Goal: Information Seeking & Learning: Find specific fact

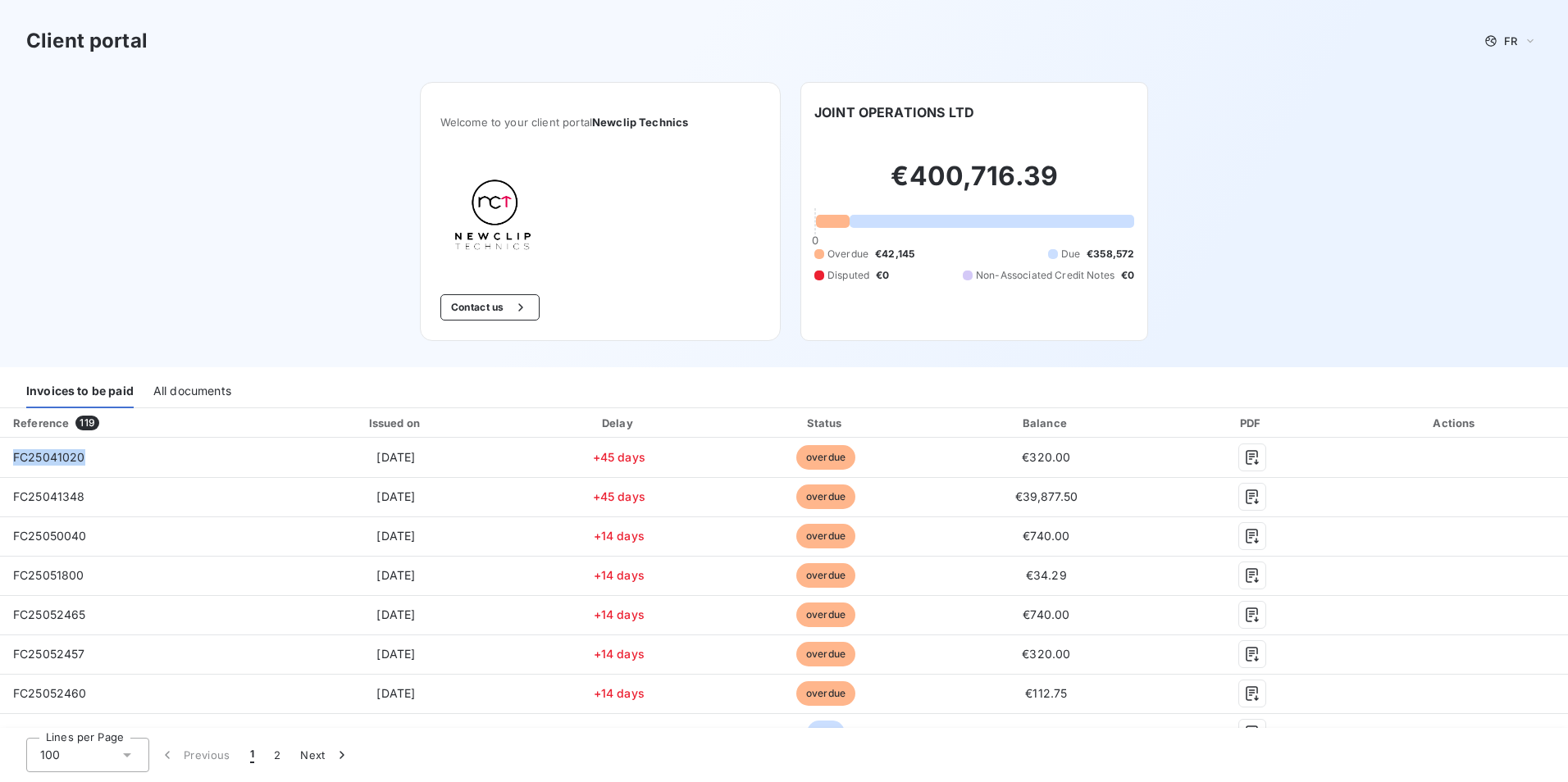
drag, startPoint x: 83, startPoint y: 455, endPoint x: -3, endPoint y: 459, distance: 86.1
click at [0, 459] on html "Client portal FR Welcome to your client portal Newclip Technics Contact us JOIN…" at bounding box center [784, 391] width 1568 height 782
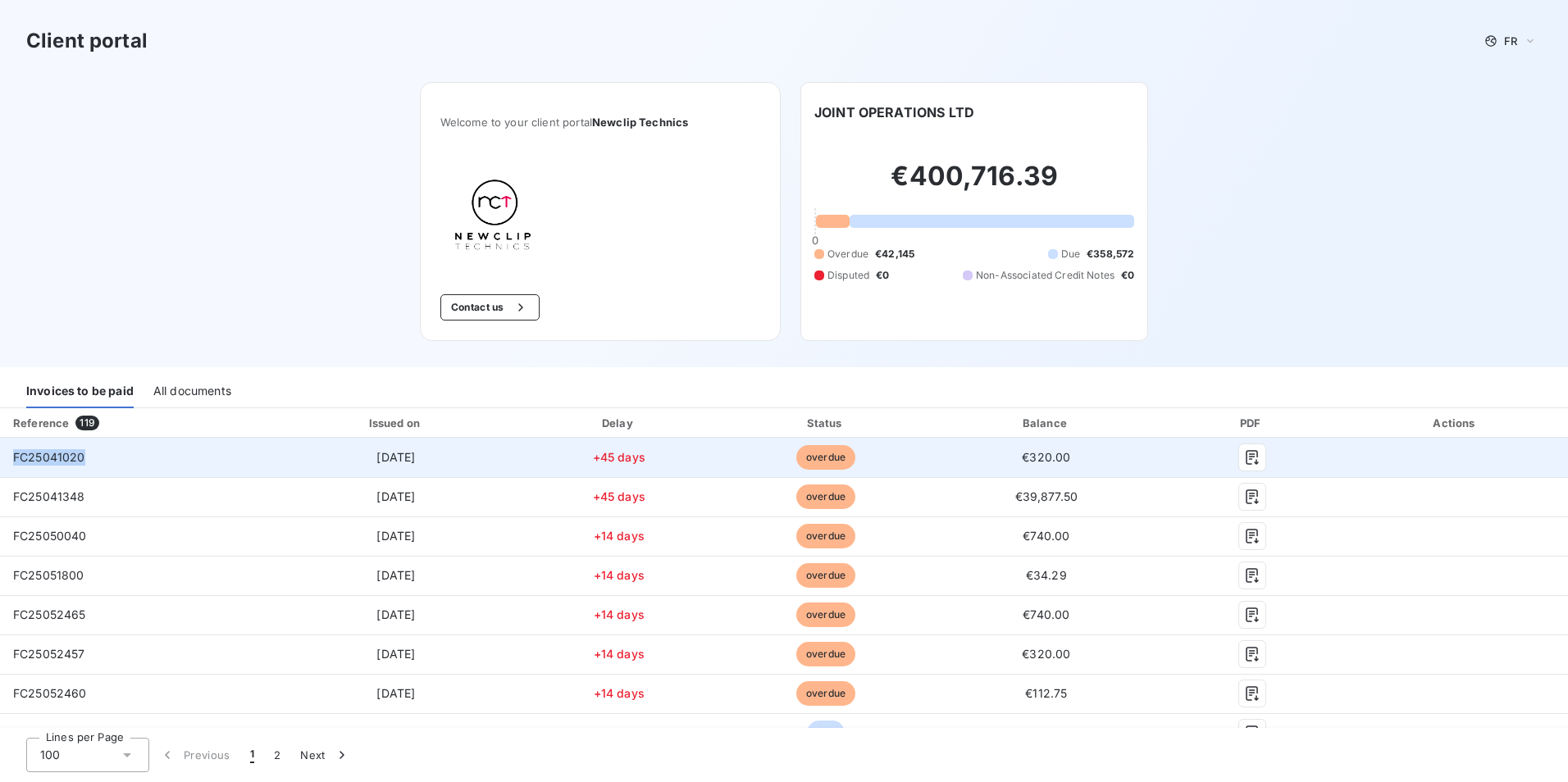
click at [75, 461] on span "FC25041020" at bounding box center [49, 457] width 72 height 14
drag, startPoint x: 90, startPoint y: 461, endPoint x: 10, endPoint y: 458, distance: 80.1
click at [10, 458] on td "FC25041020" at bounding box center [137, 457] width 274 height 39
copy span "FC25041020"
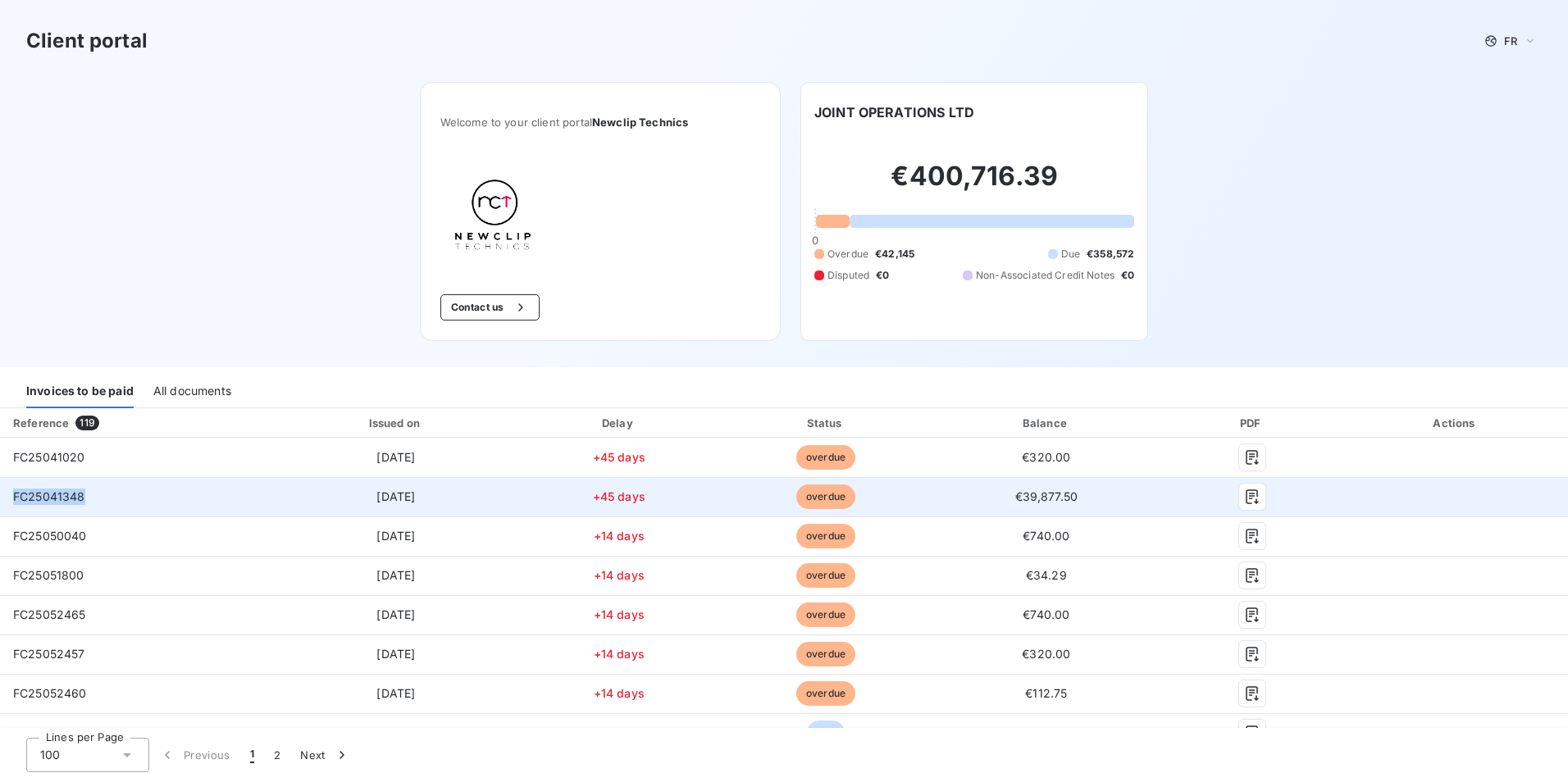
drag, startPoint x: 84, startPoint y: 497, endPoint x: 3, endPoint y: 498, distance: 81.0
click at [3, 498] on td "FC25041348" at bounding box center [137, 496] width 274 height 39
copy span "FC25041348"
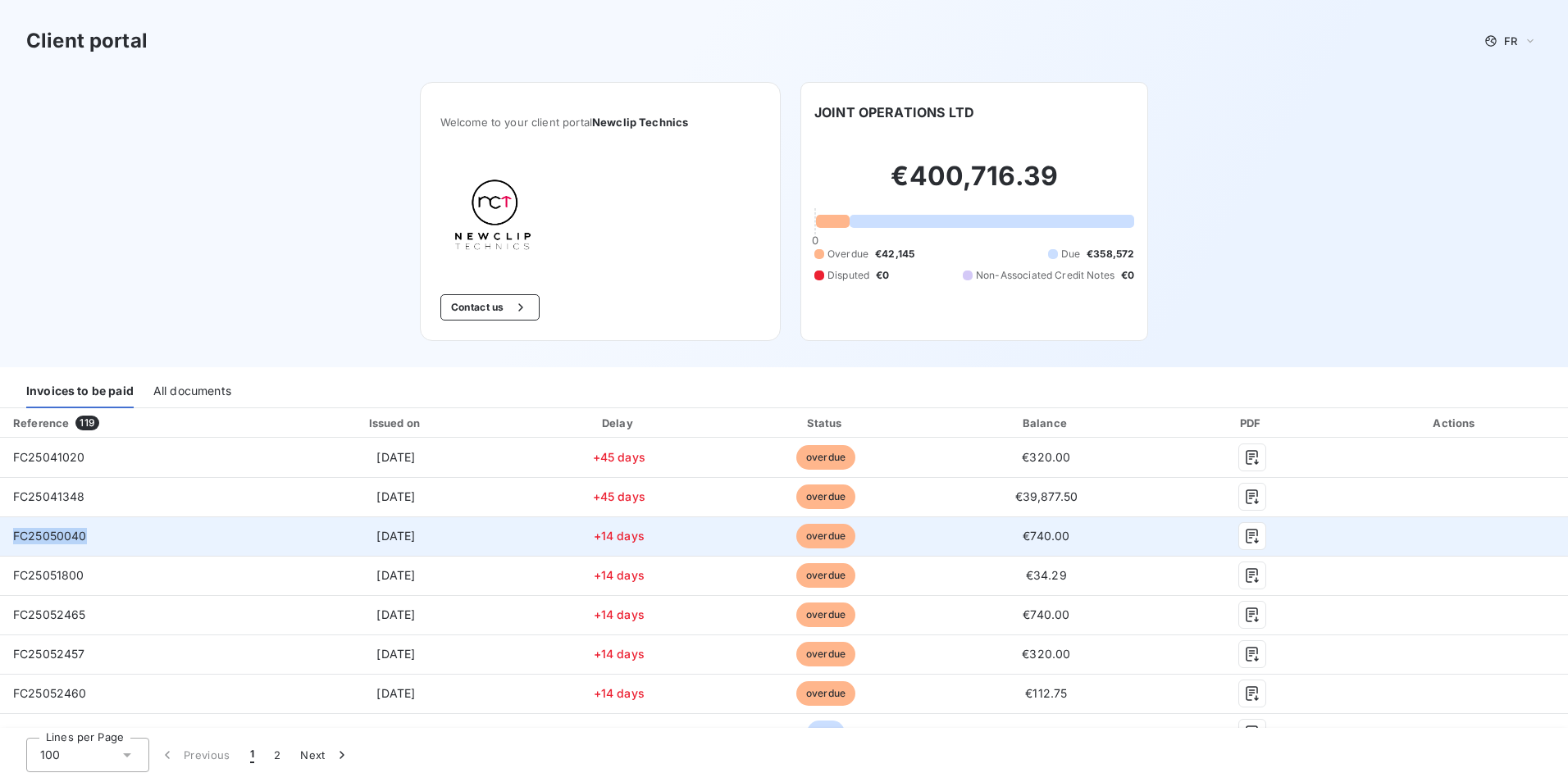
drag, startPoint x: 86, startPoint y: 536, endPoint x: 6, endPoint y: 540, distance: 80.1
click at [6, 540] on td "FC25050040" at bounding box center [137, 536] width 274 height 39
copy span "FC25050040"
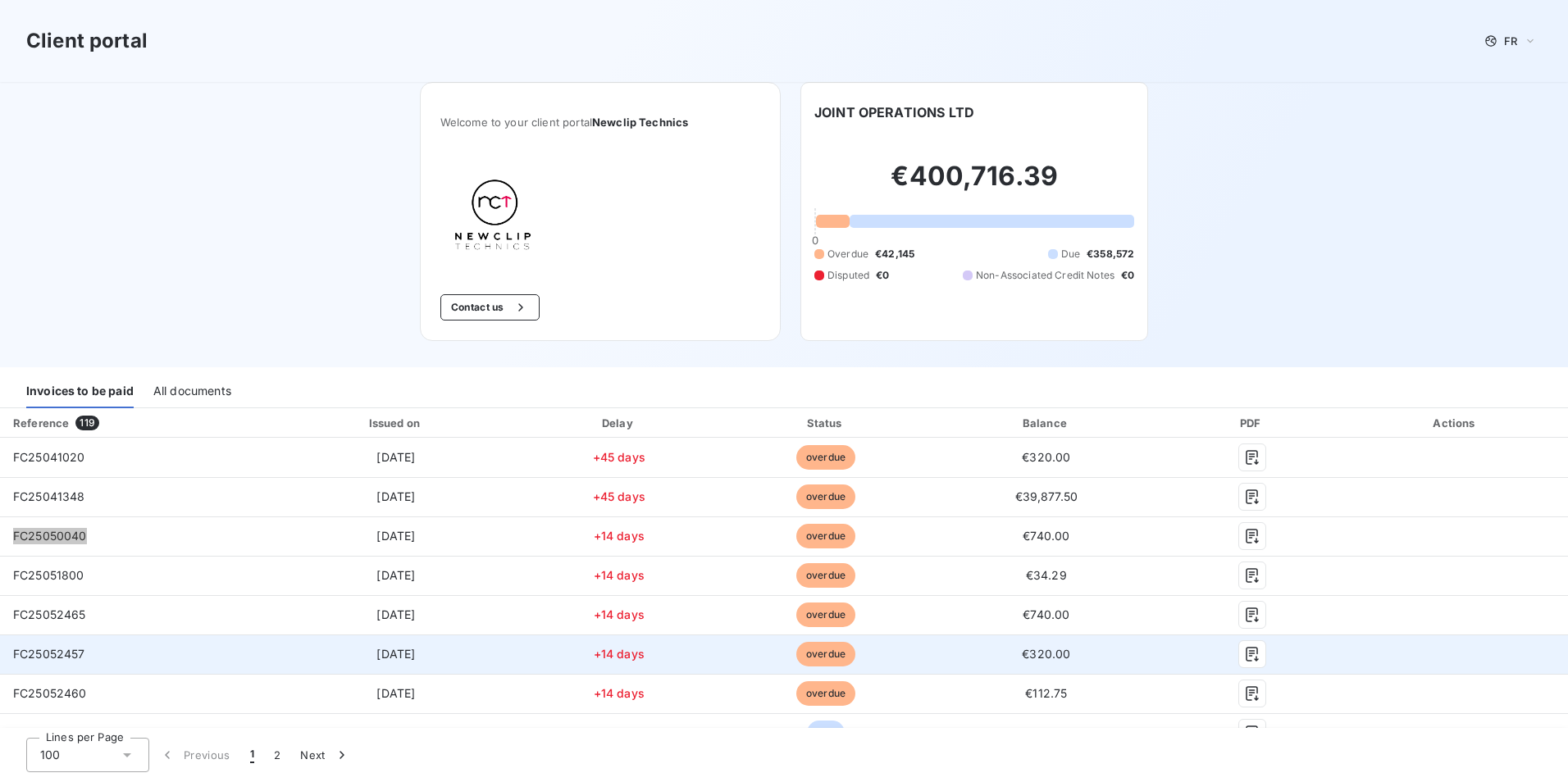
scroll to position [82, 0]
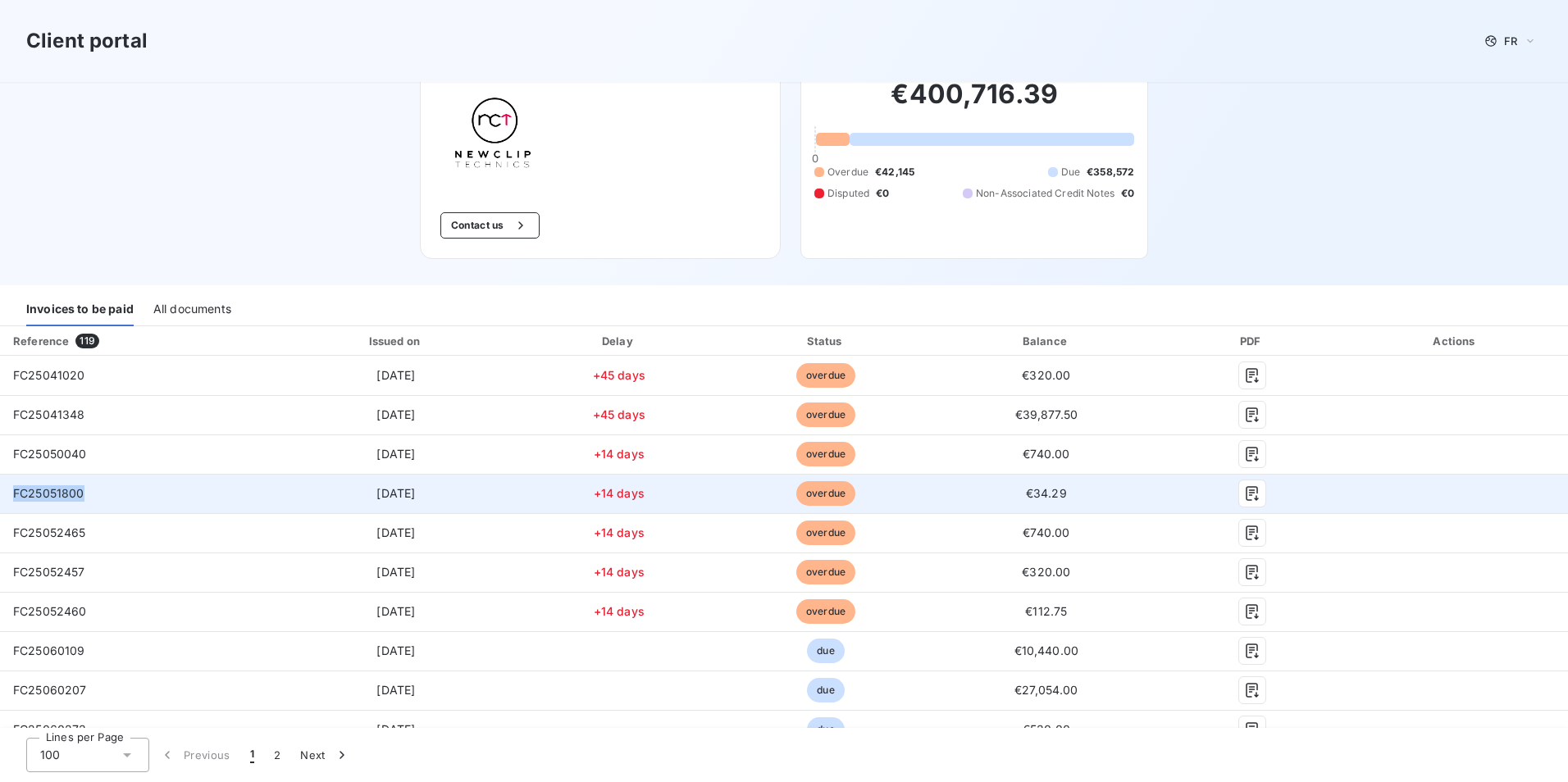
drag, startPoint x: 86, startPoint y: 491, endPoint x: 10, endPoint y: 489, distance: 76.0
click at [10, 489] on td "FC25051800" at bounding box center [137, 493] width 274 height 39
copy span "FC25051800"
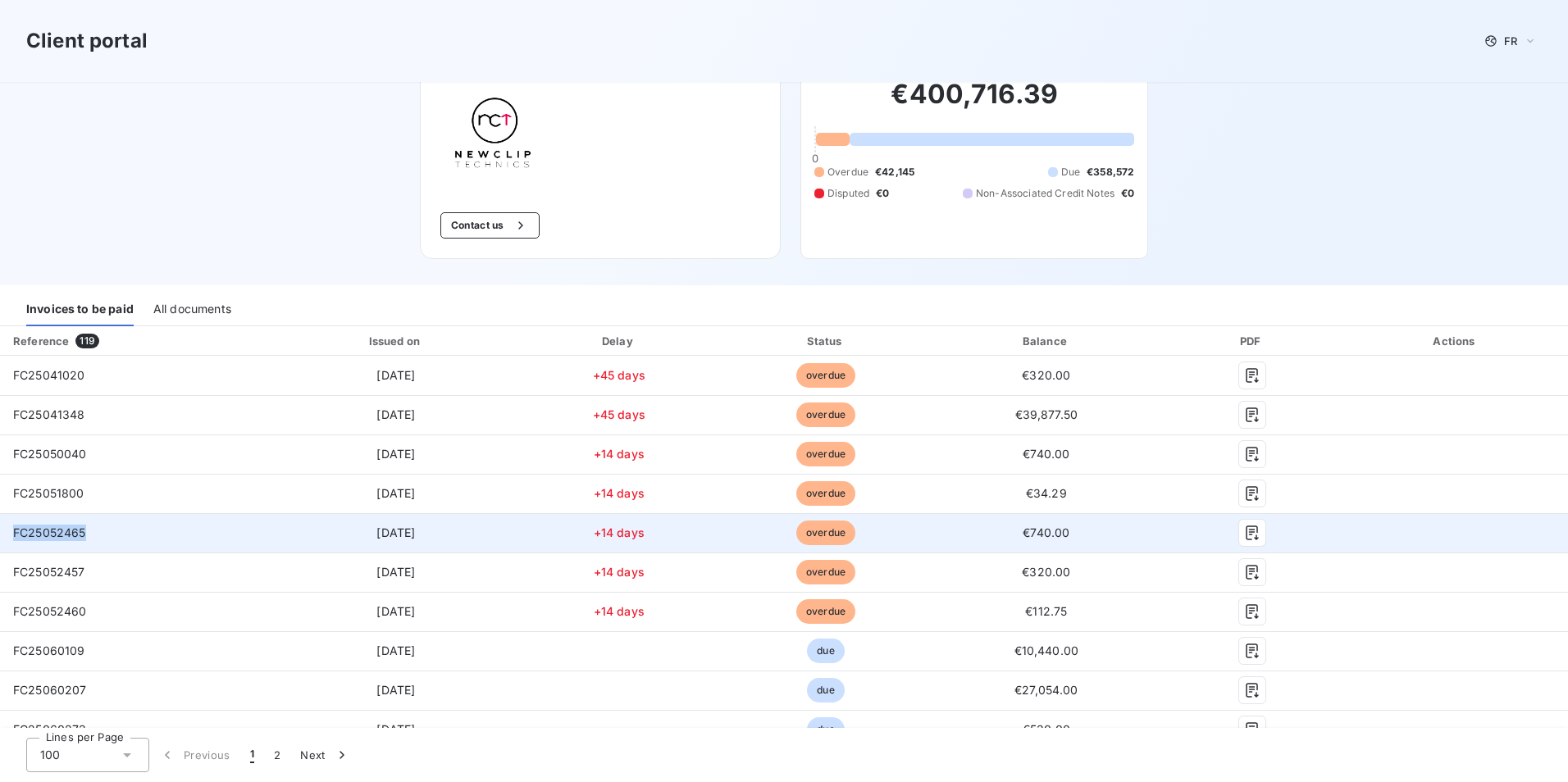
drag, startPoint x: 91, startPoint y: 531, endPoint x: 3, endPoint y: 533, distance: 88.0
click at [3, 533] on td "FC25052465" at bounding box center [137, 532] width 274 height 39
copy span "FC25052465"
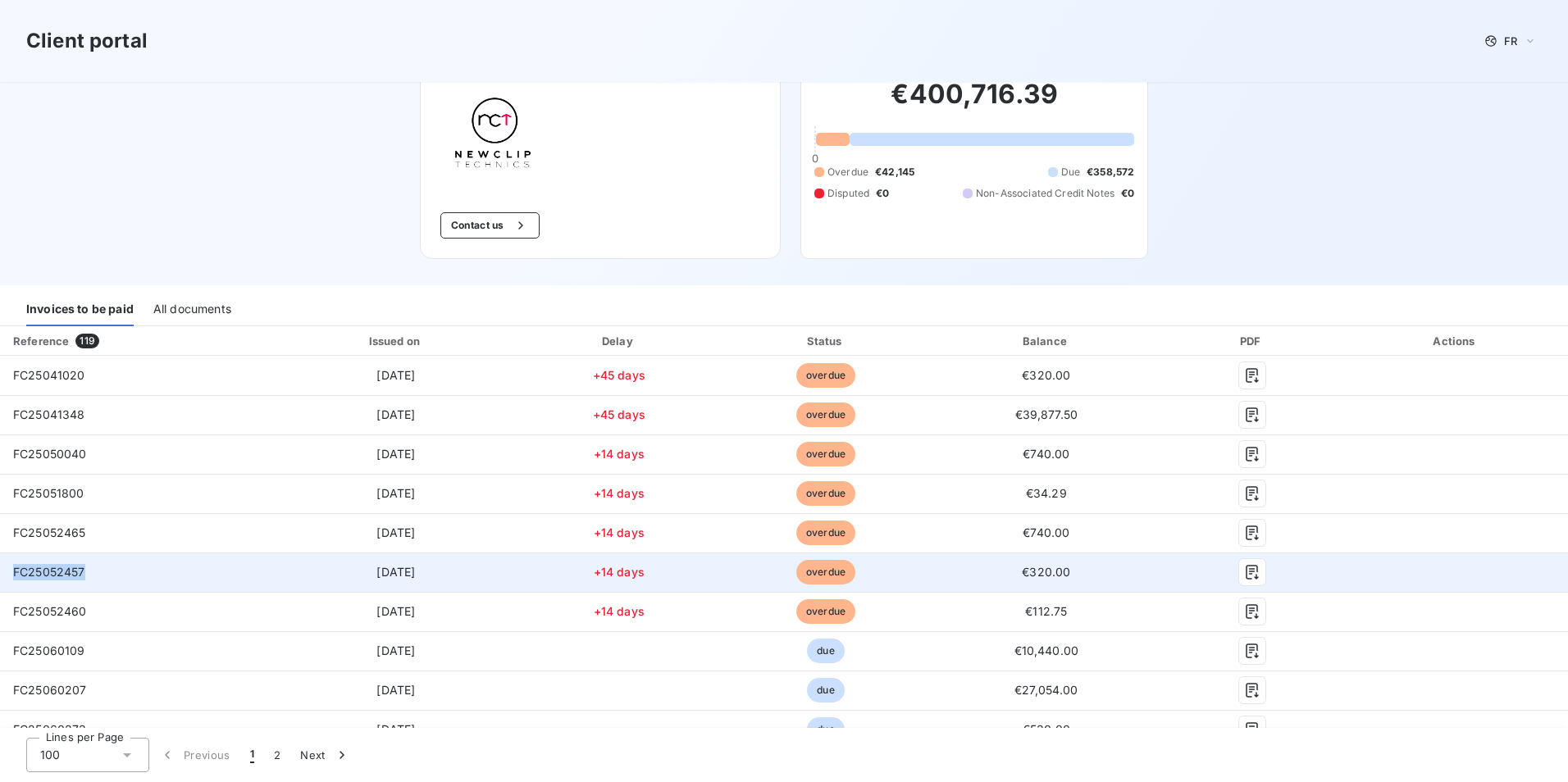
drag, startPoint x: 84, startPoint y: 572, endPoint x: 12, endPoint y: 576, distance: 72.1
click at [12, 576] on td "FC25052457" at bounding box center [137, 572] width 274 height 39
copy span "FC25052457"
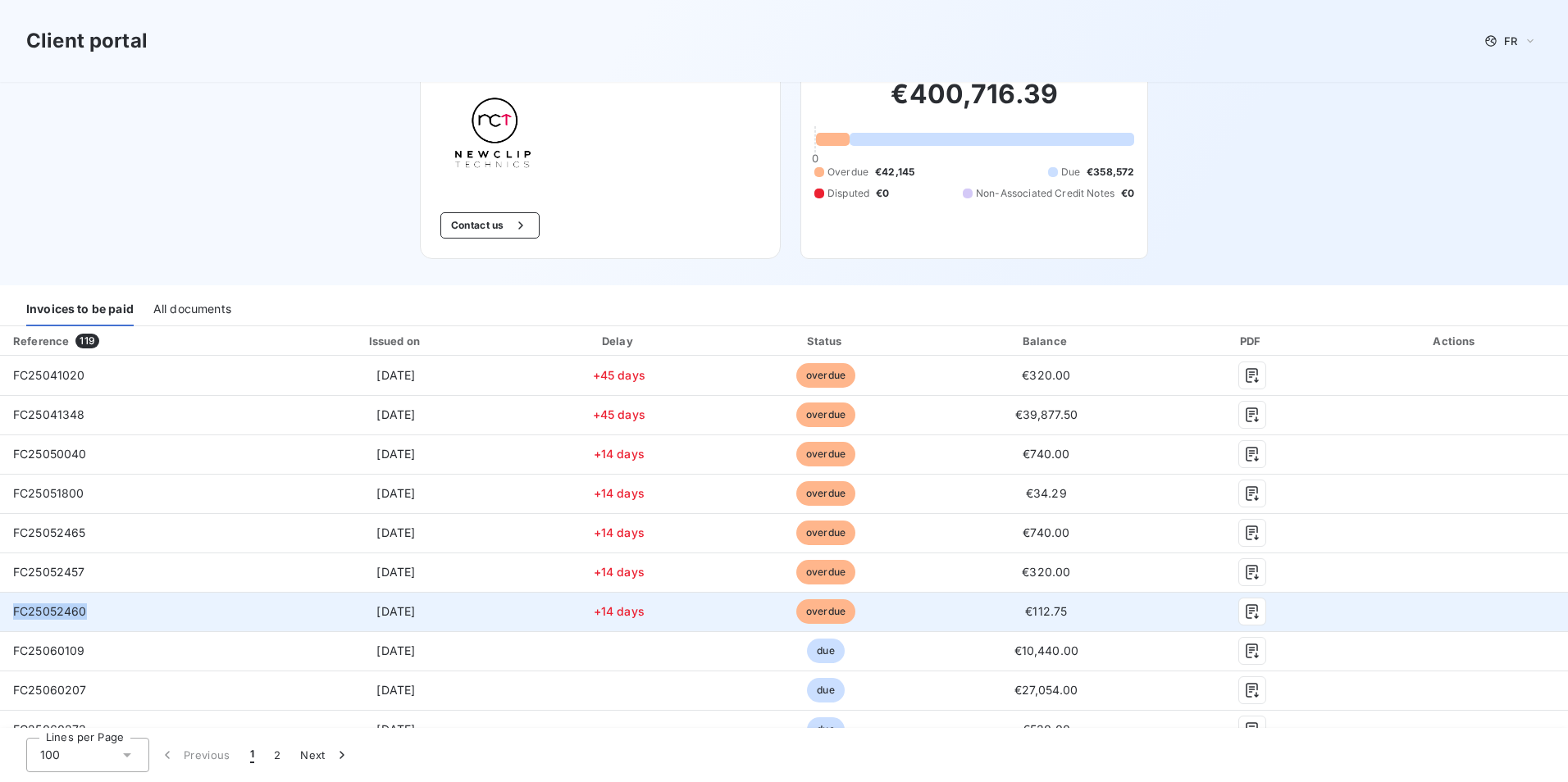
drag, startPoint x: 86, startPoint y: 613, endPoint x: 12, endPoint y: 610, distance: 74.1
click at [12, 610] on td "FC25052460" at bounding box center [137, 611] width 274 height 39
copy span "FC25052460"
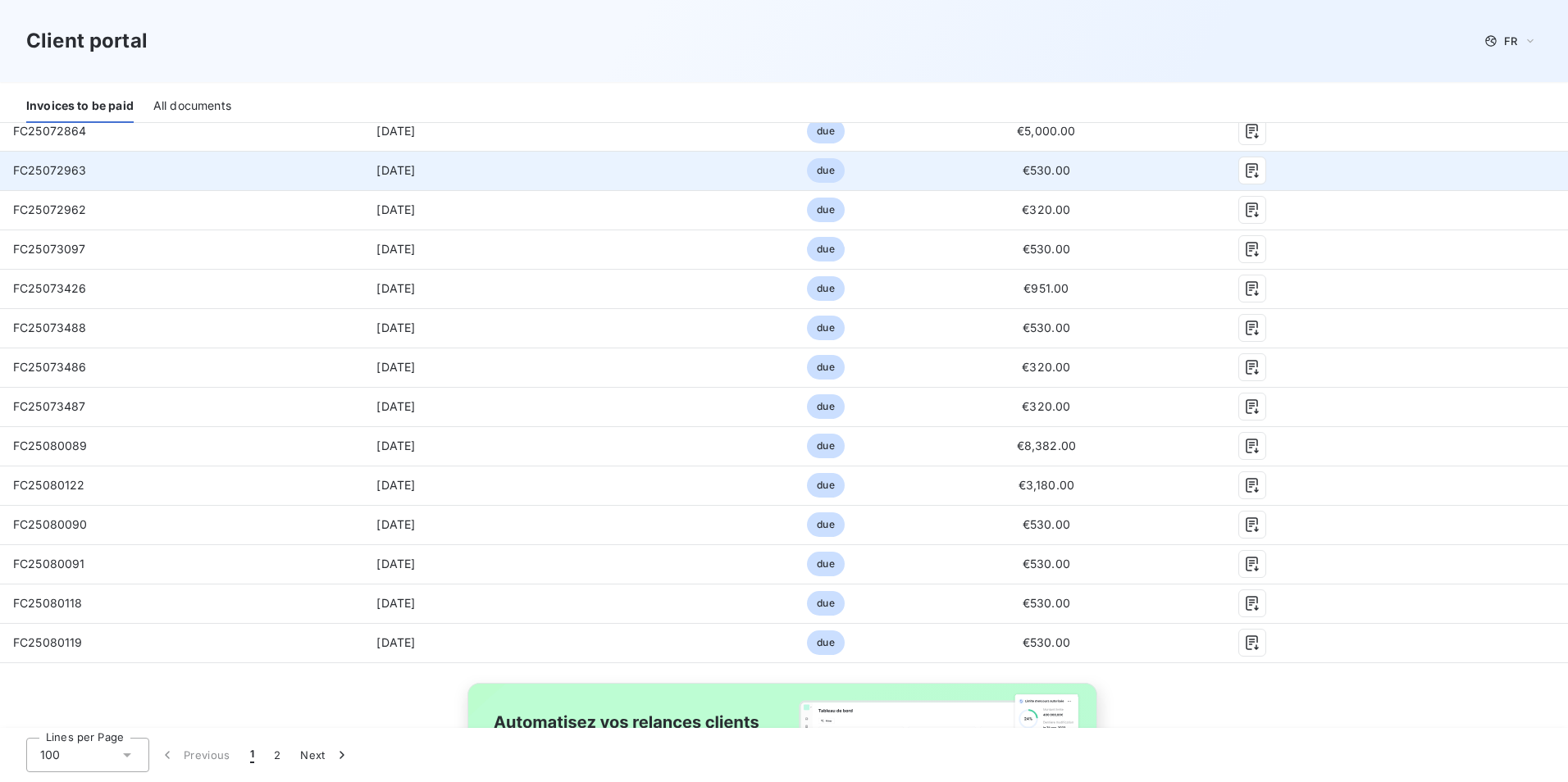
scroll to position [3865, 0]
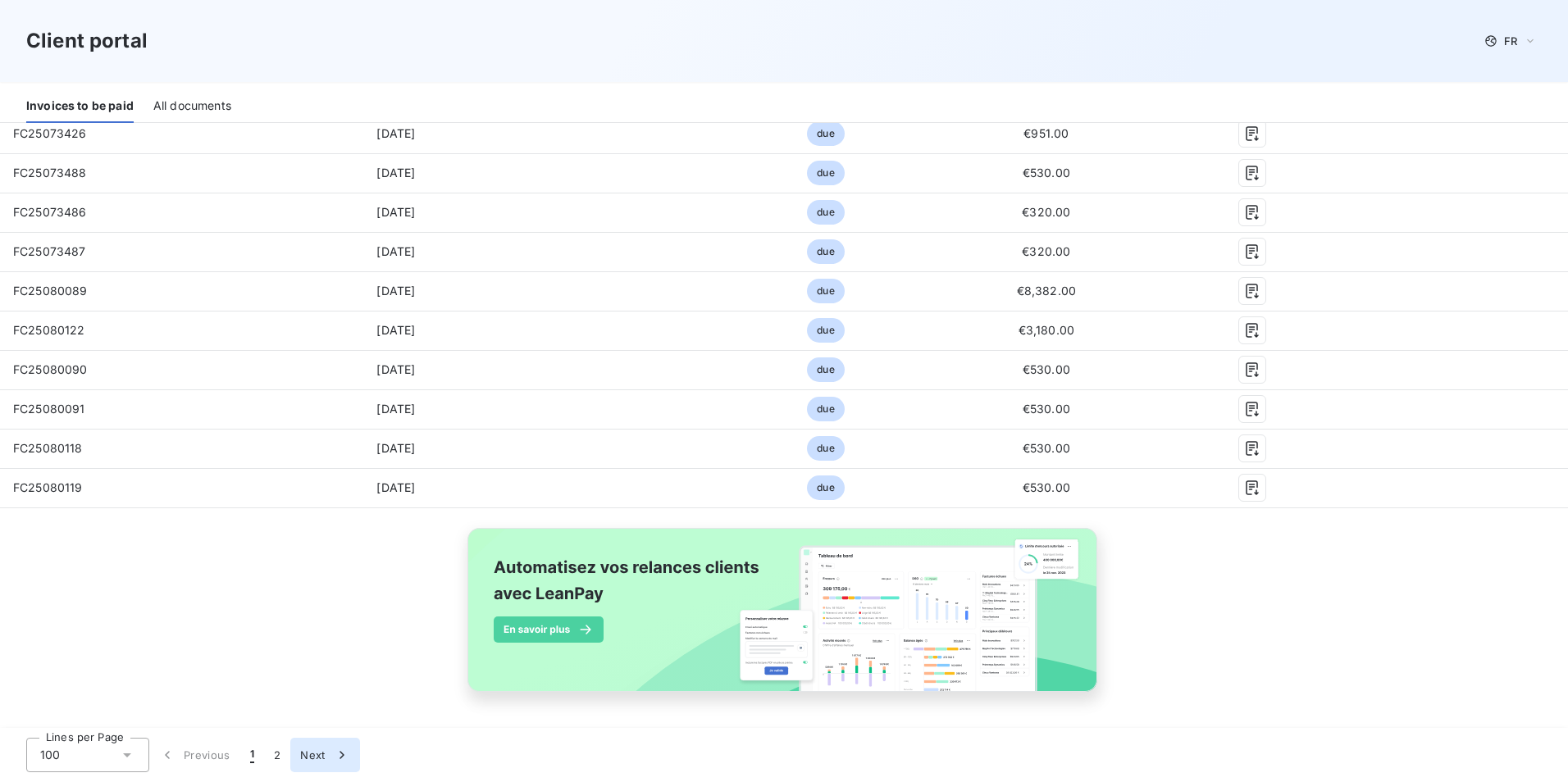
click at [270, 755] on button "2" at bounding box center [277, 755] width 26 height 34
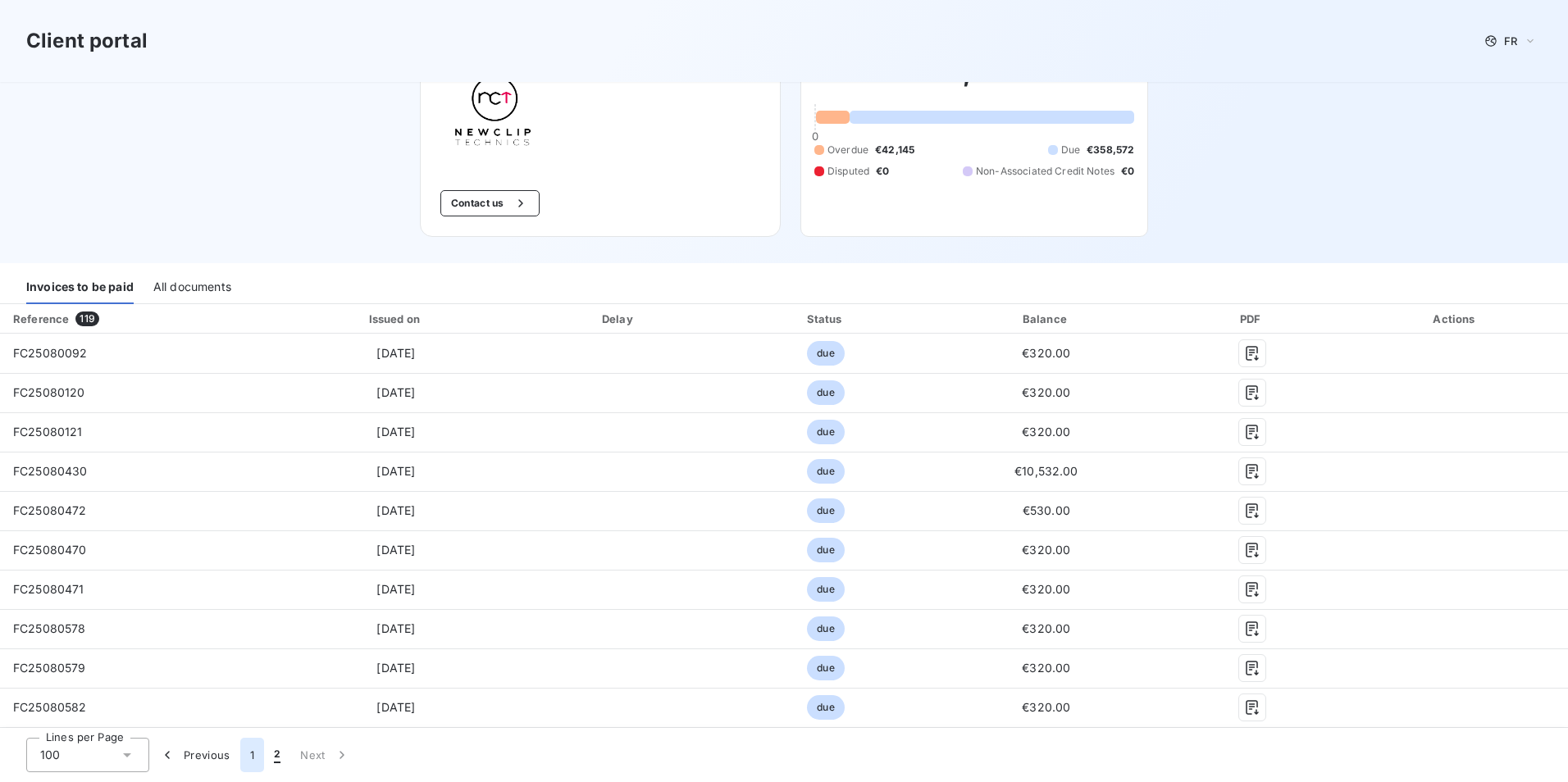
click at [251, 755] on button "1" at bounding box center [252, 755] width 23 height 34
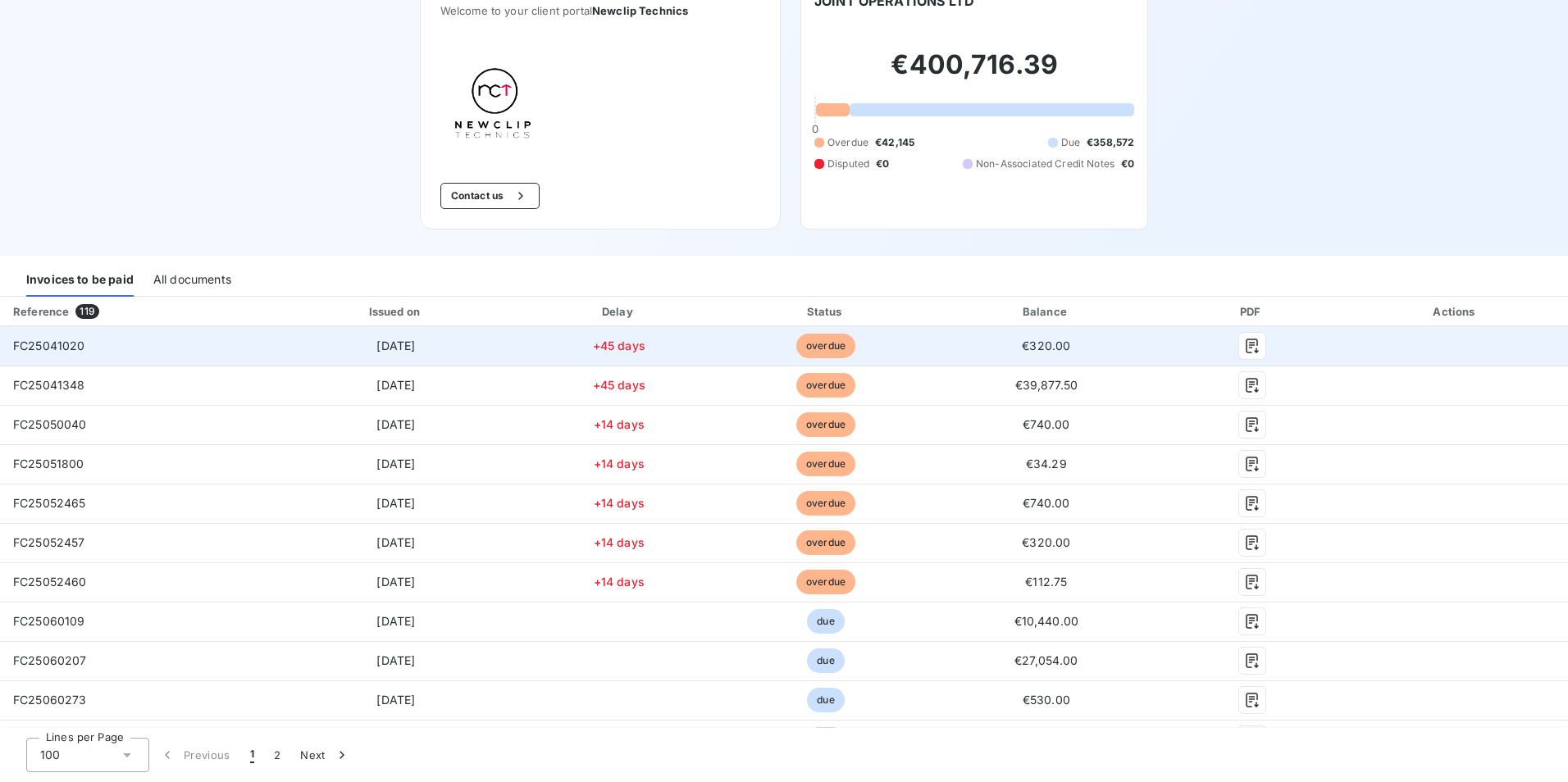
scroll to position [0, 0]
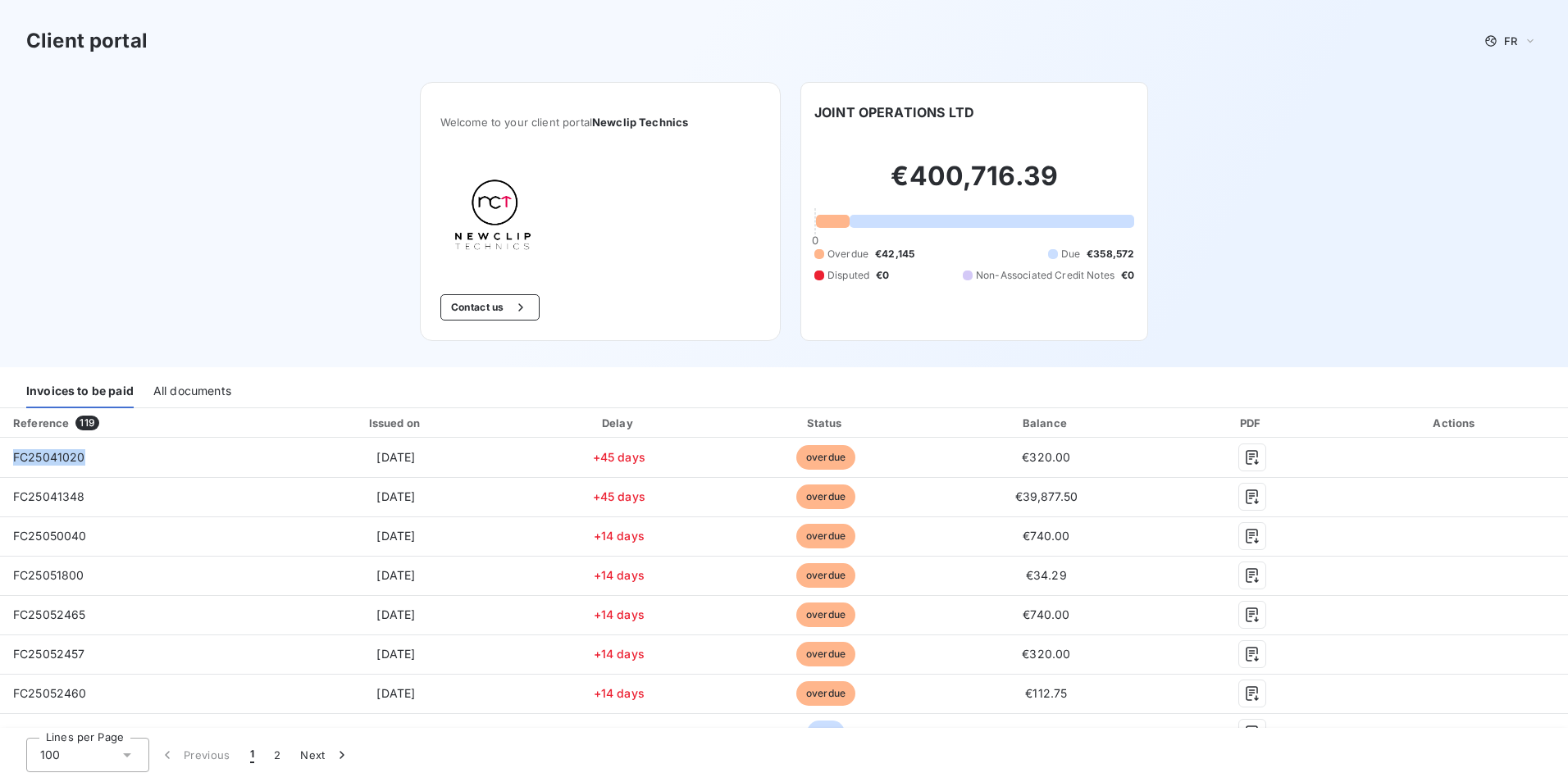
drag, startPoint x: 84, startPoint y: 460, endPoint x: -3, endPoint y: 461, distance: 87.0
click at [0, 461] on html "Client portal FR Welcome to your client portal Newclip Technics Contact us JOIN…" at bounding box center [784, 391] width 1568 height 782
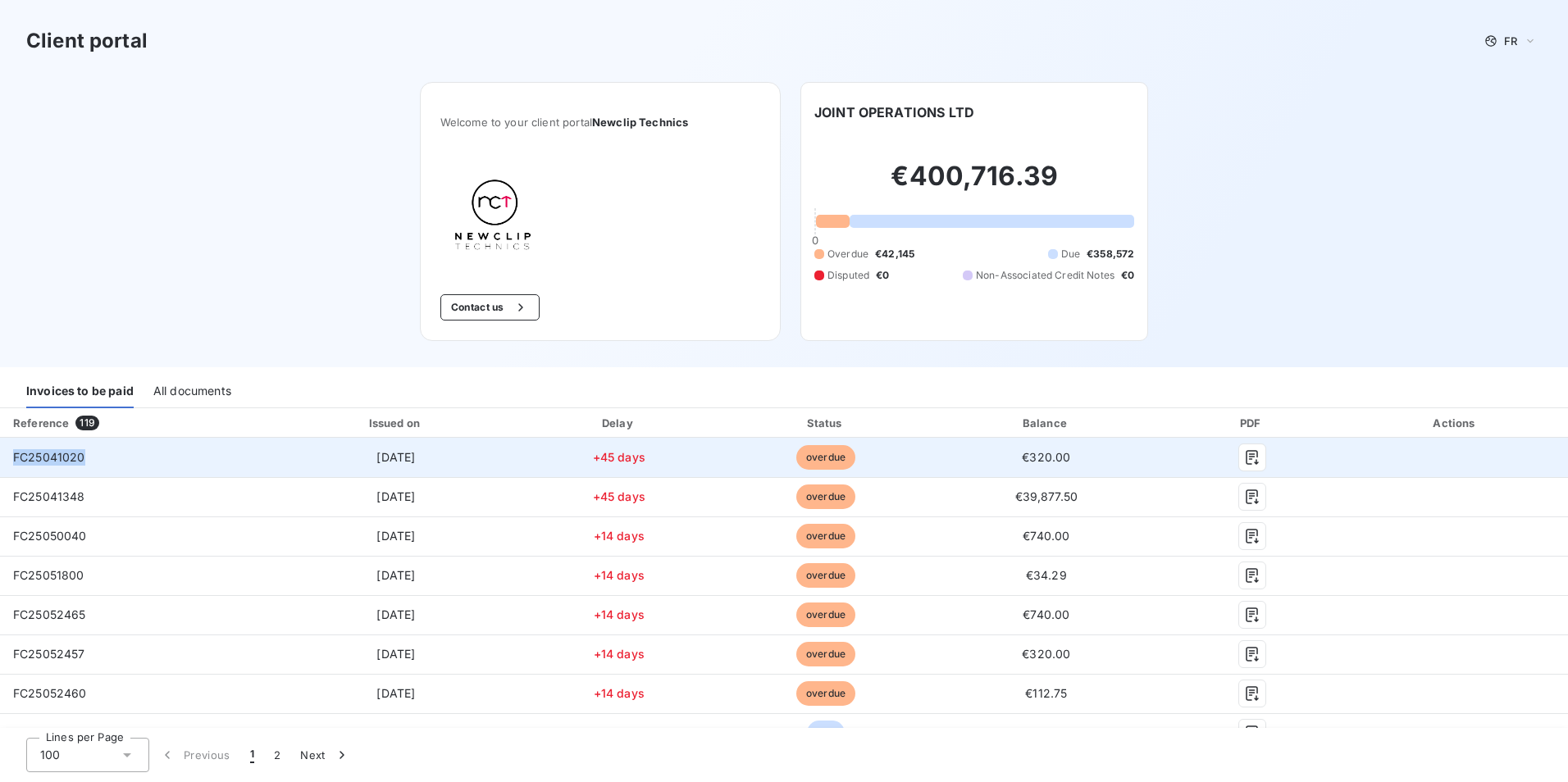
copy table "Reference 119 Issued on Delay Status Balance PDF Actions FC25041020"
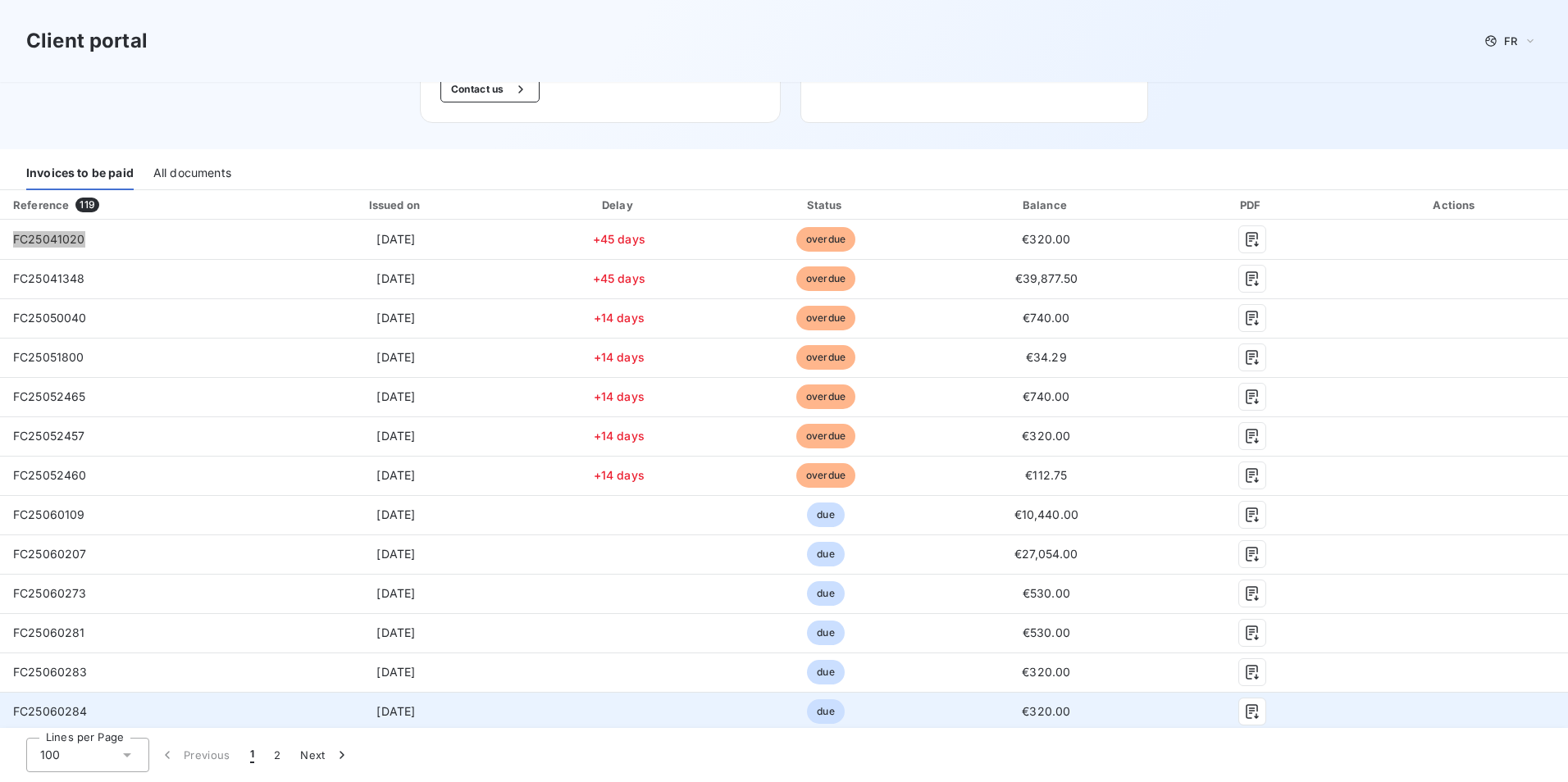
scroll to position [410, 0]
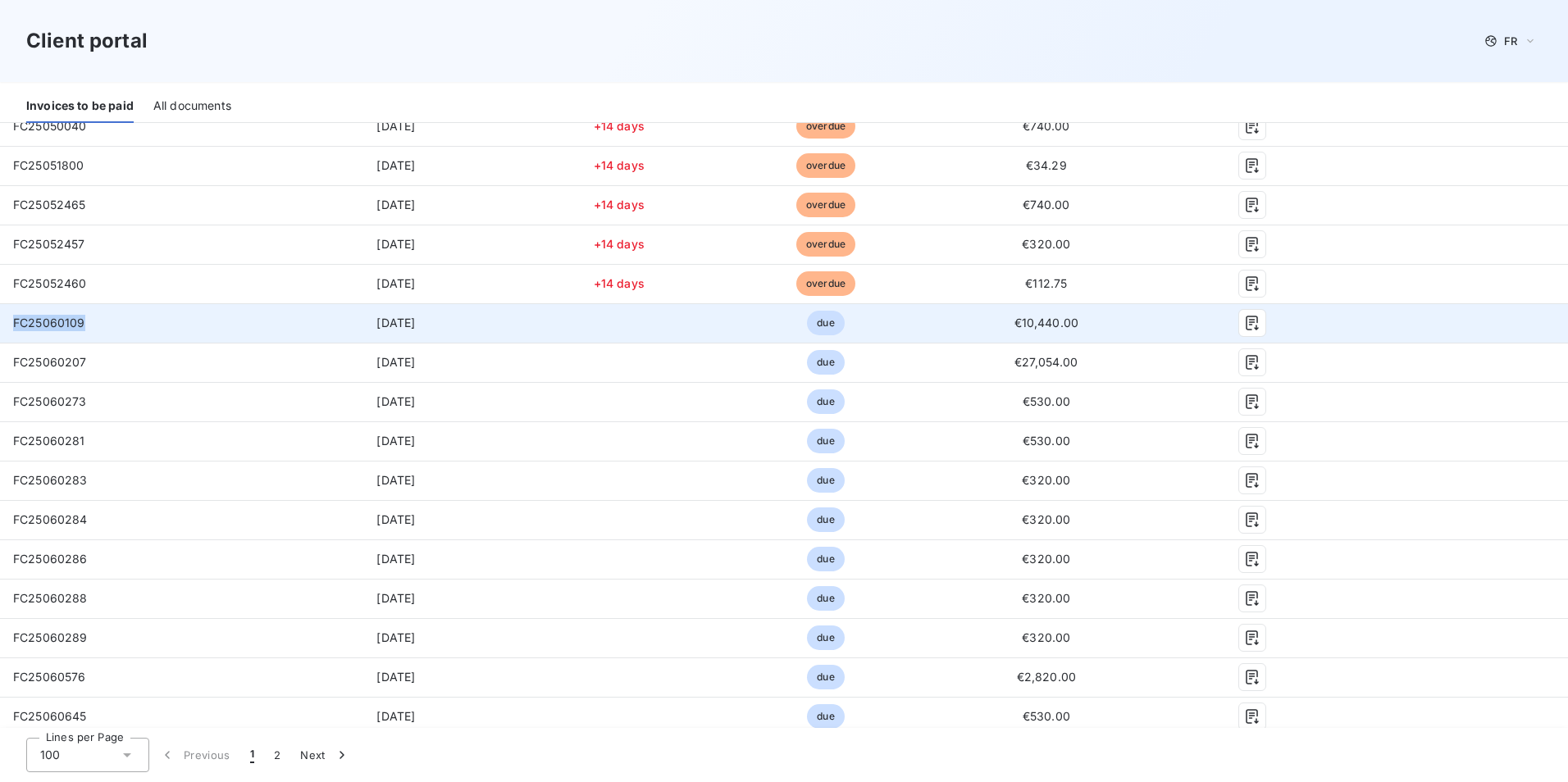
drag, startPoint x: 84, startPoint y: 323, endPoint x: 17, endPoint y: 326, distance: 67.1
click at [17, 326] on span "FC25060109" at bounding box center [49, 323] width 72 height 14
copy span "FC25060109"
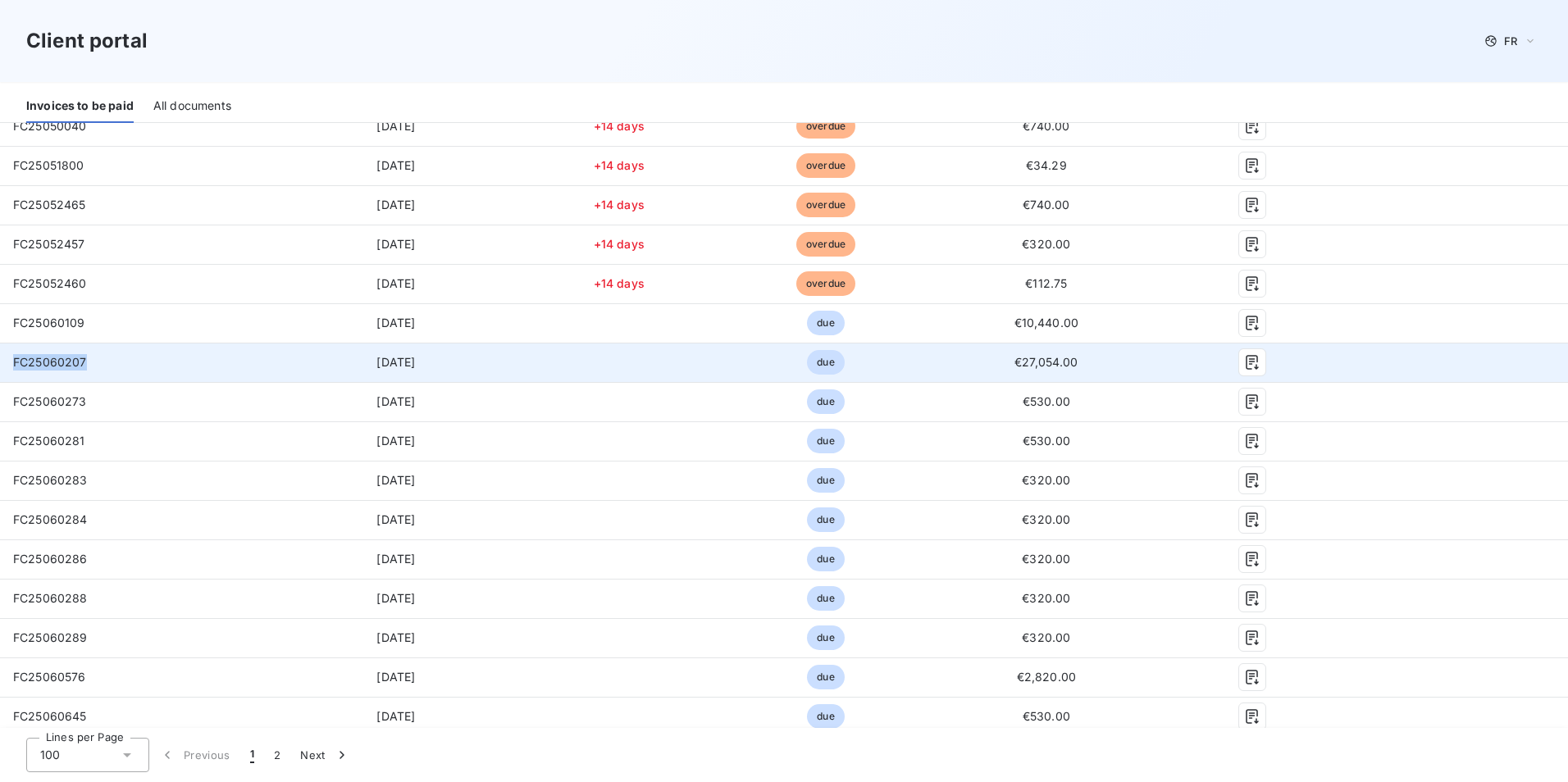
drag, startPoint x: 87, startPoint y: 361, endPoint x: 8, endPoint y: 362, distance: 79.0
click at [8, 362] on td "FC25060207" at bounding box center [137, 362] width 274 height 39
copy span "FC25060207"
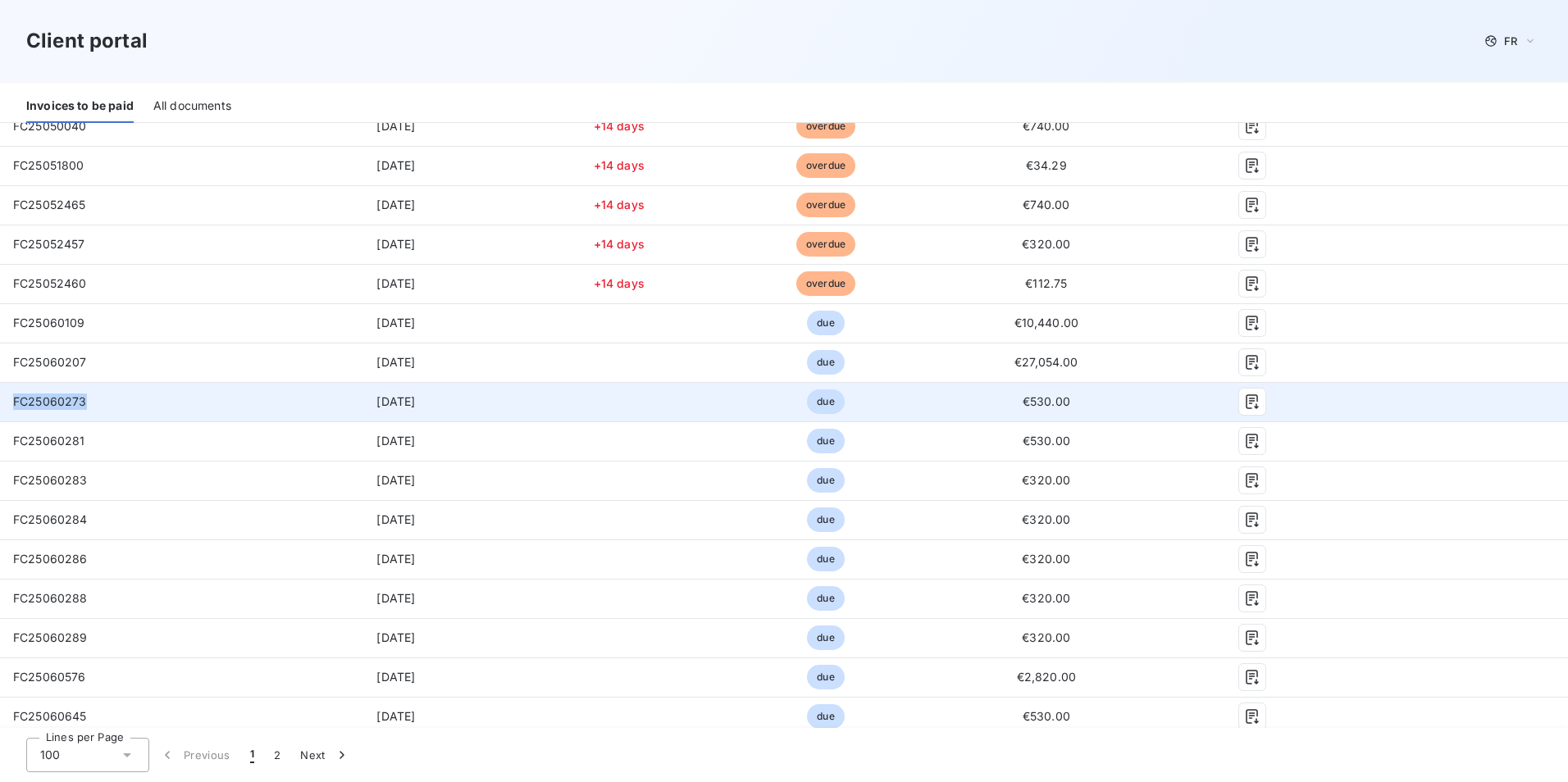
drag, startPoint x: 90, startPoint y: 399, endPoint x: 9, endPoint y: 408, distance: 81.5
click at [9, 408] on td "FC25060273" at bounding box center [137, 402] width 274 height 39
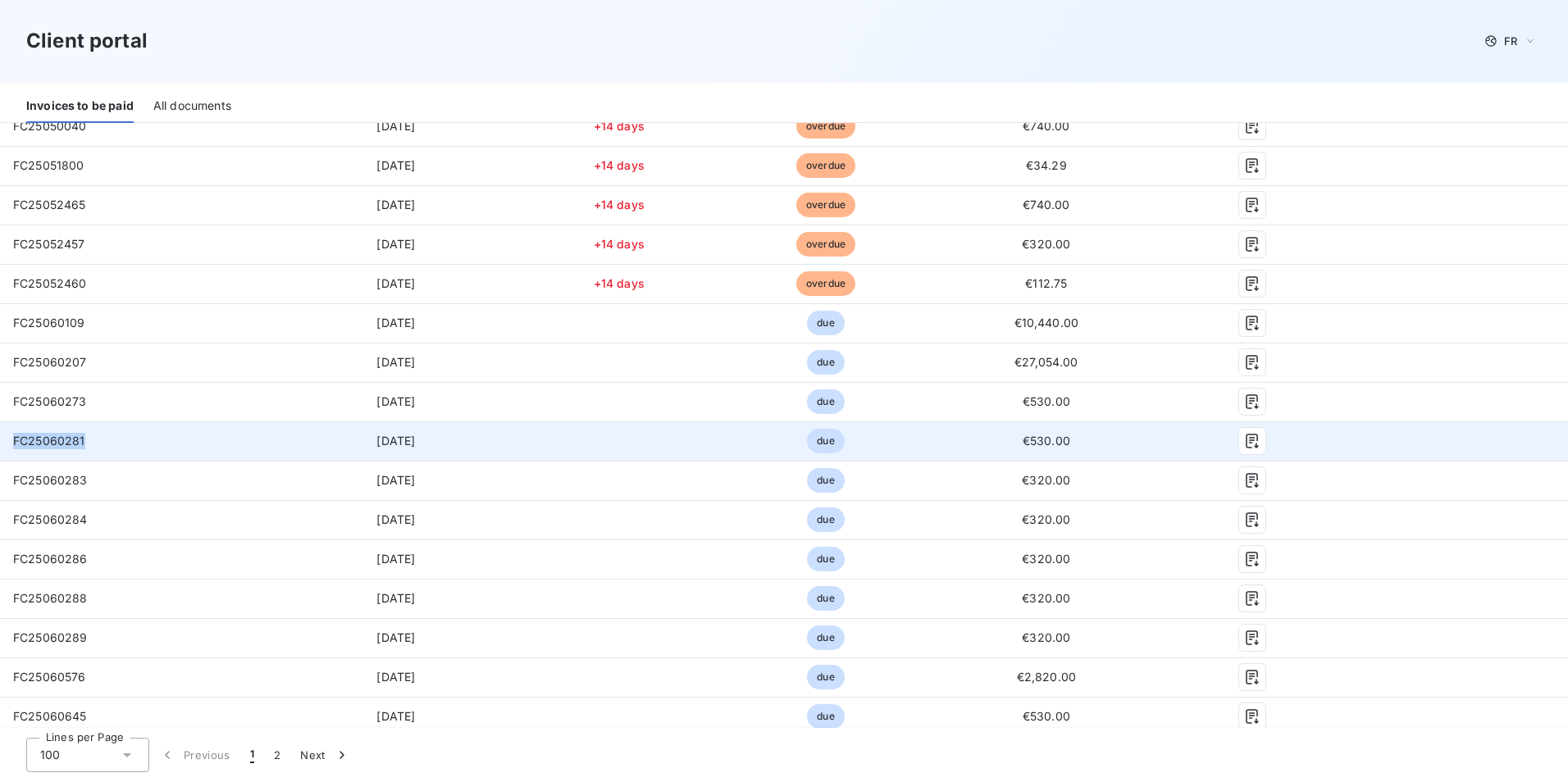
drag, startPoint x: 84, startPoint y: 442, endPoint x: 8, endPoint y: 444, distance: 76.0
click at [8, 444] on td "FC25060281" at bounding box center [137, 441] width 274 height 39
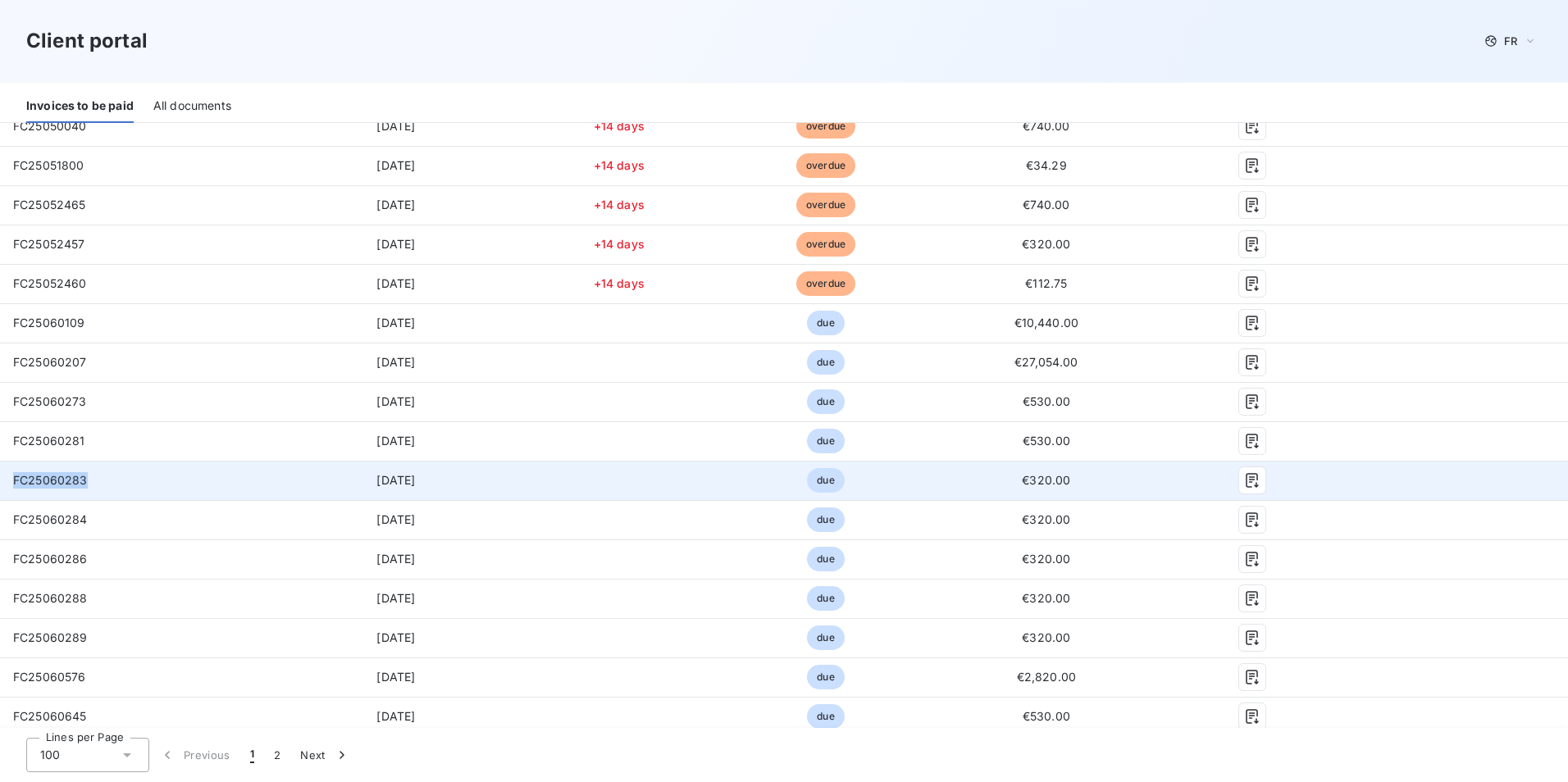
drag, startPoint x: 88, startPoint y: 482, endPoint x: 3, endPoint y: 485, distance: 85.1
click at [3, 485] on td "FC25060283" at bounding box center [137, 481] width 274 height 39
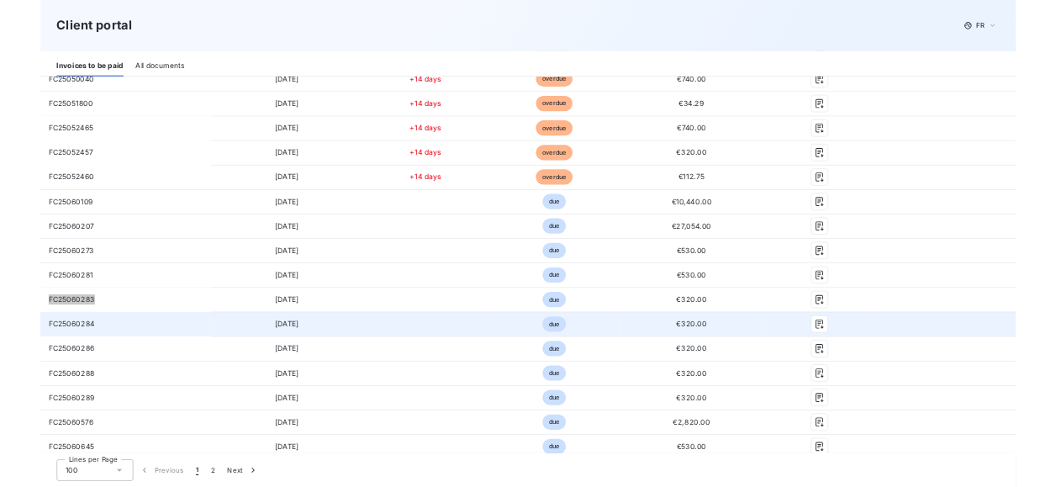
scroll to position [504, 0]
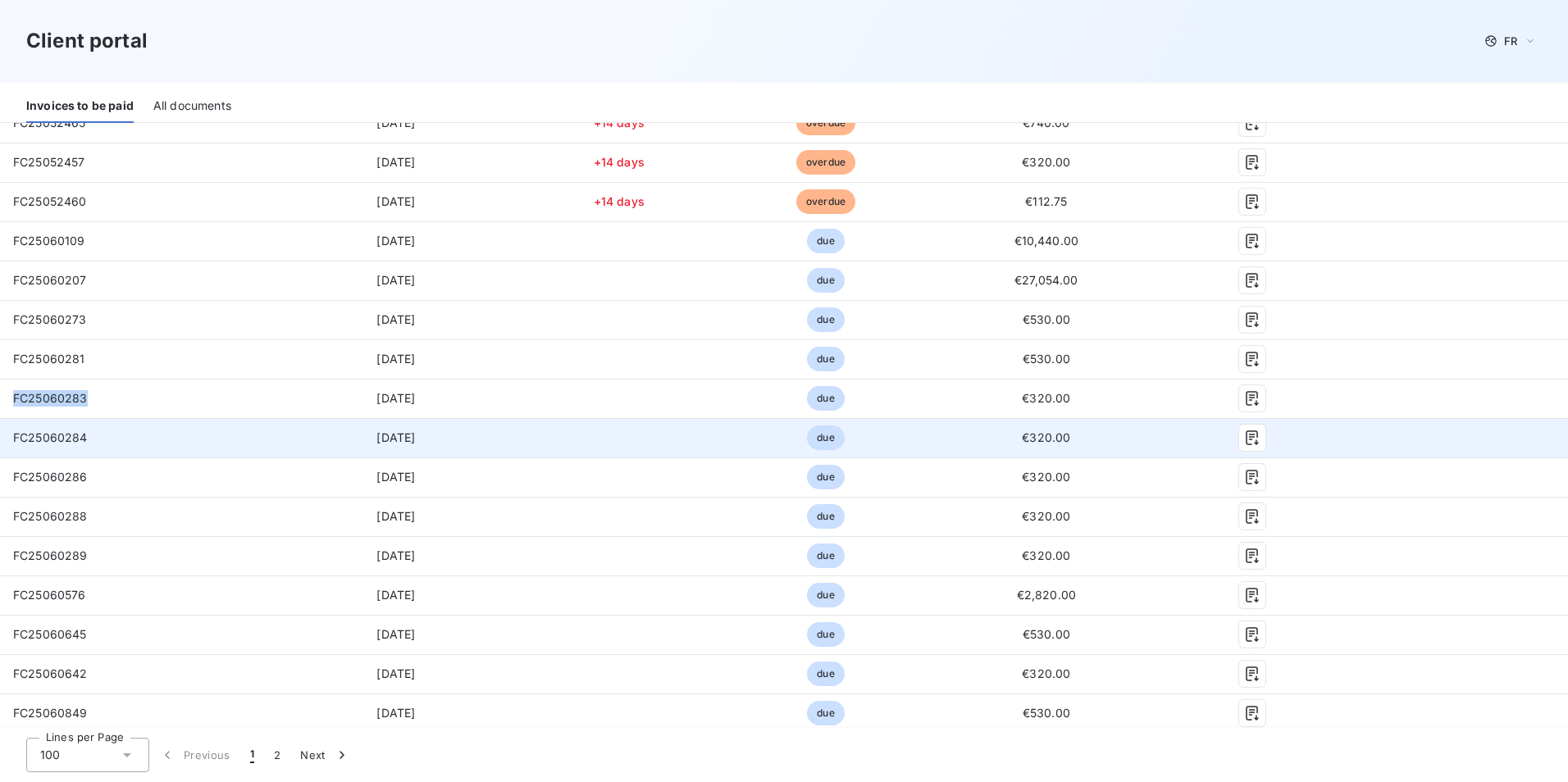
click at [89, 438] on td "FC25060284" at bounding box center [137, 438] width 274 height 39
drag, startPoint x: 69, startPoint y: 438, endPoint x: 9, endPoint y: 441, distance: 60.1
click at [9, 441] on td "FC25060284" at bounding box center [137, 438] width 274 height 39
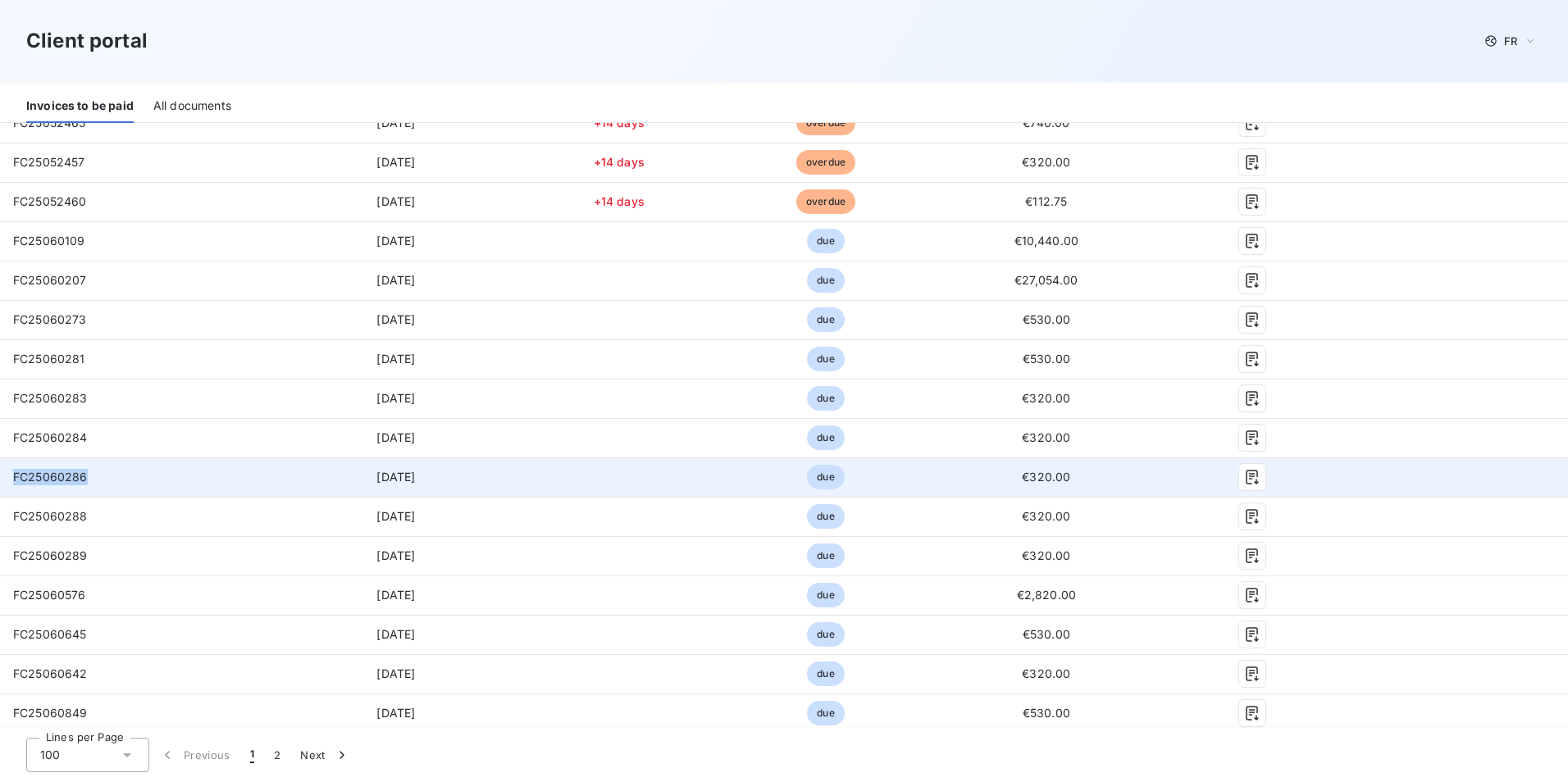
drag, startPoint x: 86, startPoint y: 478, endPoint x: 13, endPoint y: 486, distance: 73.4
click at [13, 486] on td "FC25060286" at bounding box center [137, 477] width 274 height 39
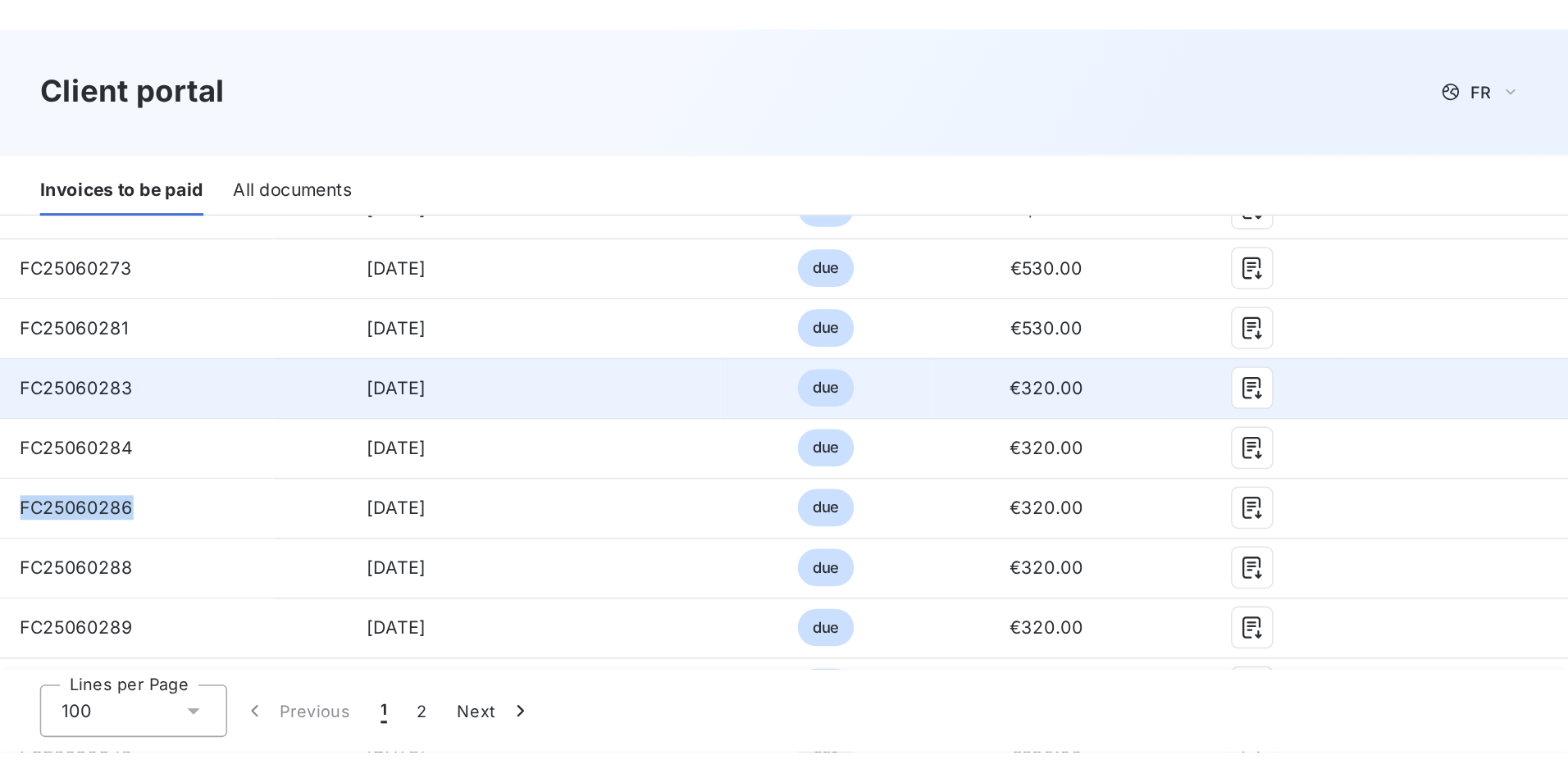
scroll to position [656, 0]
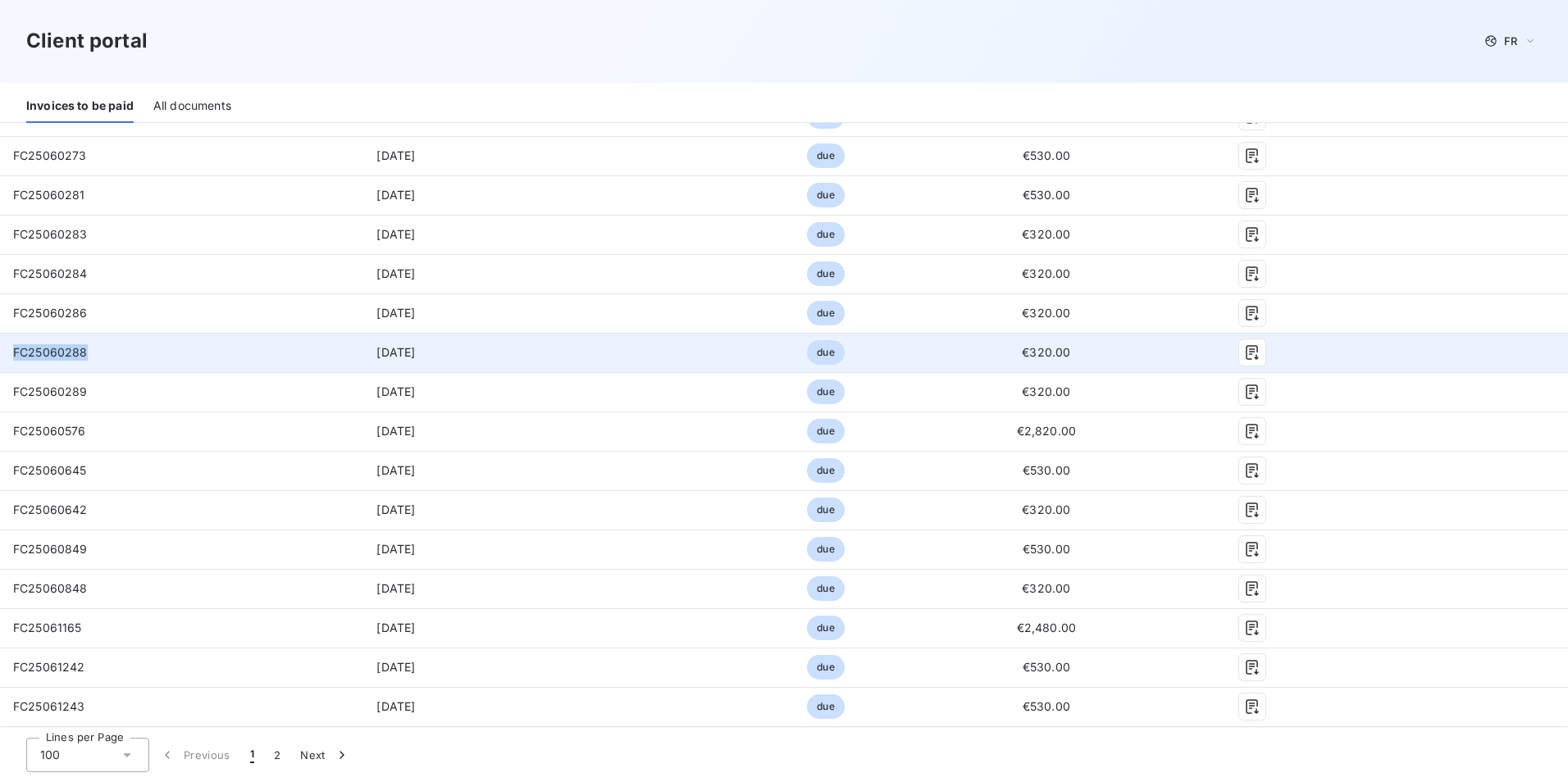
drag, startPoint x: 85, startPoint y: 347, endPoint x: 14, endPoint y: 362, distance: 72.6
click at [14, 362] on td "FC25060288" at bounding box center [137, 352] width 274 height 39
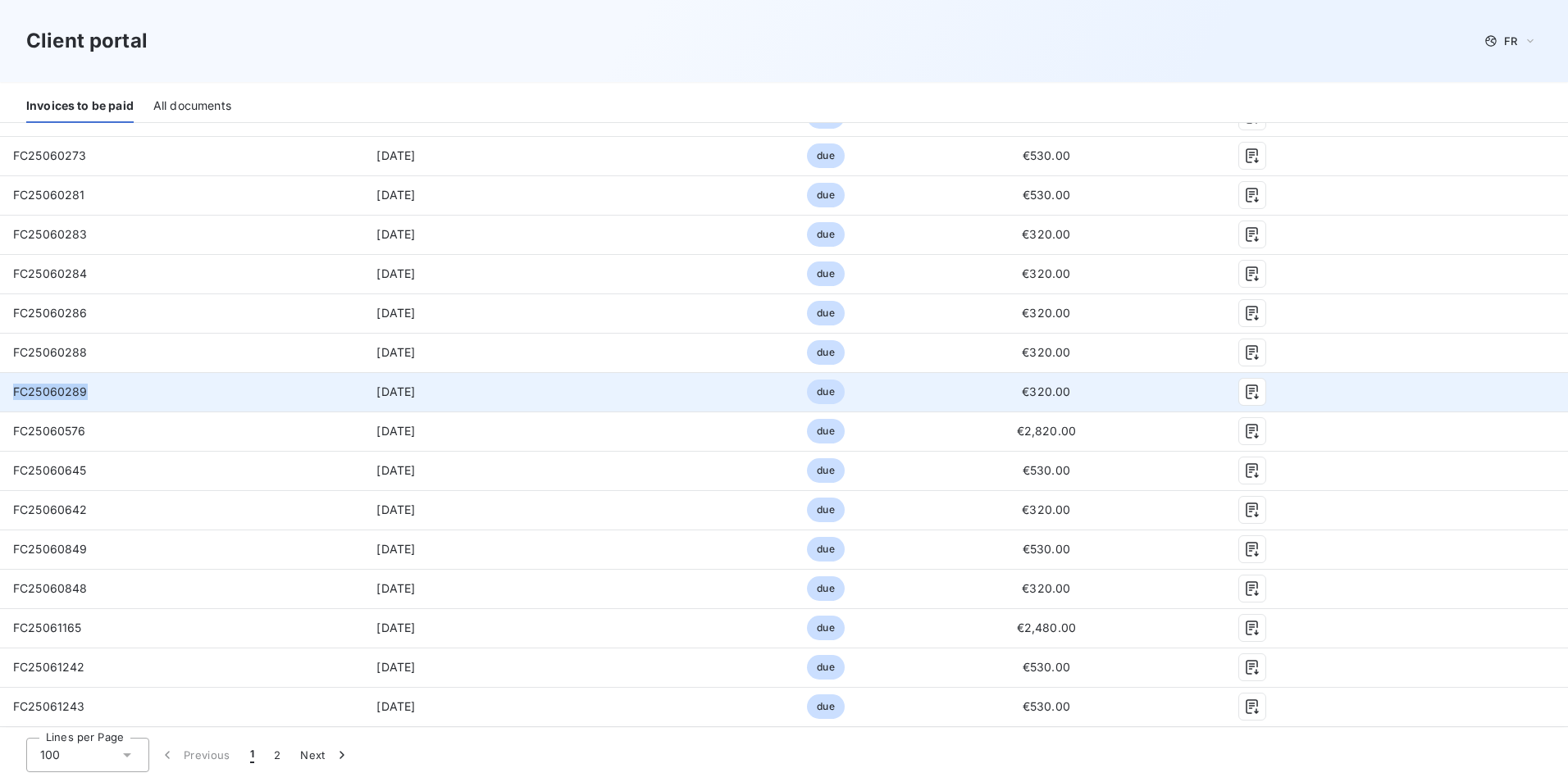
drag, startPoint x: 88, startPoint y: 392, endPoint x: 13, endPoint y: 394, distance: 75.0
click at [13, 394] on td "FC25060289" at bounding box center [137, 392] width 274 height 39
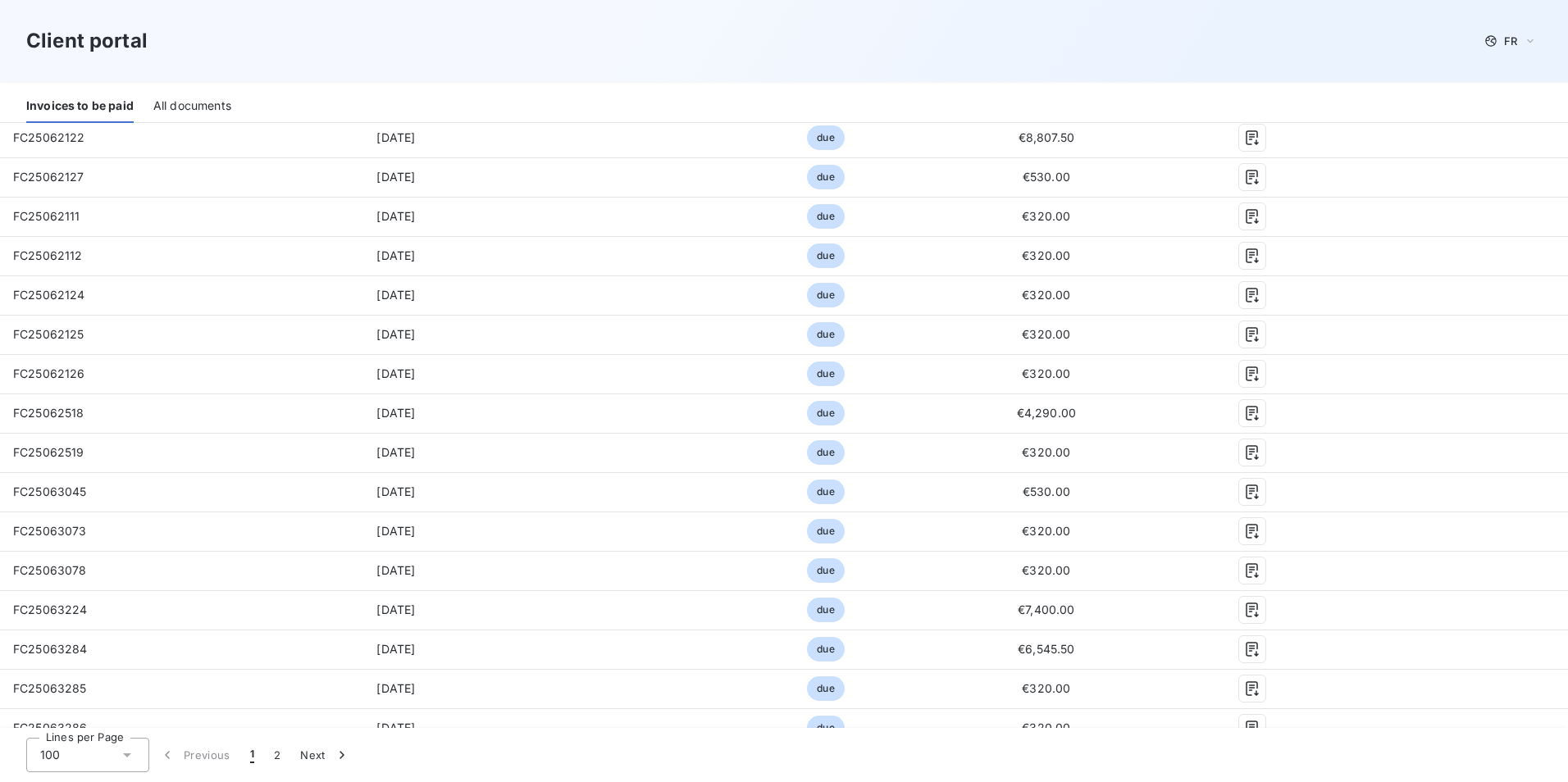
scroll to position [1311, 0]
